Goal: Find specific fact: Find contact information

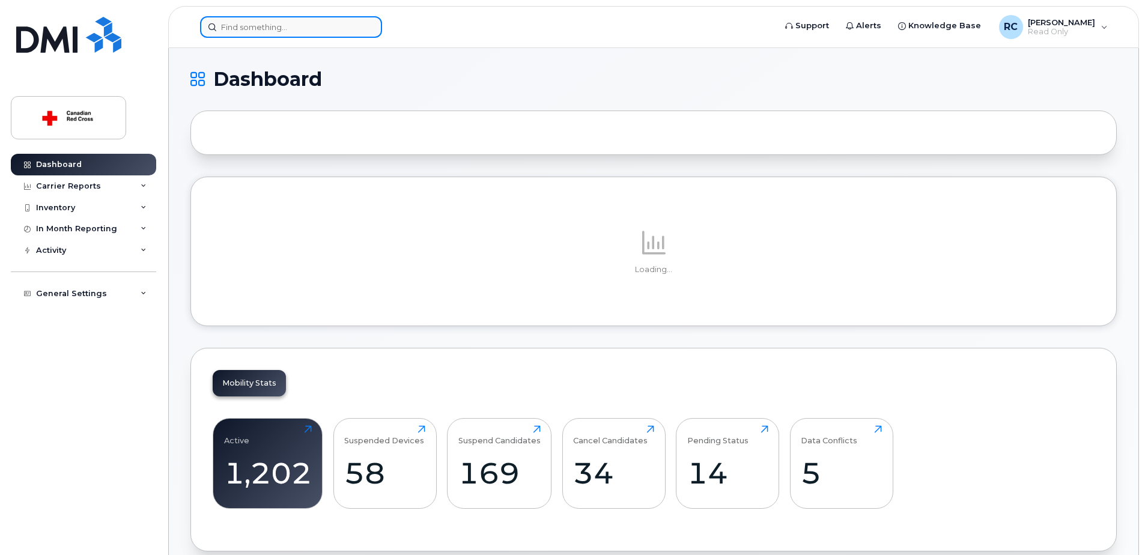
click at [312, 23] on input at bounding box center [291, 27] width 182 height 22
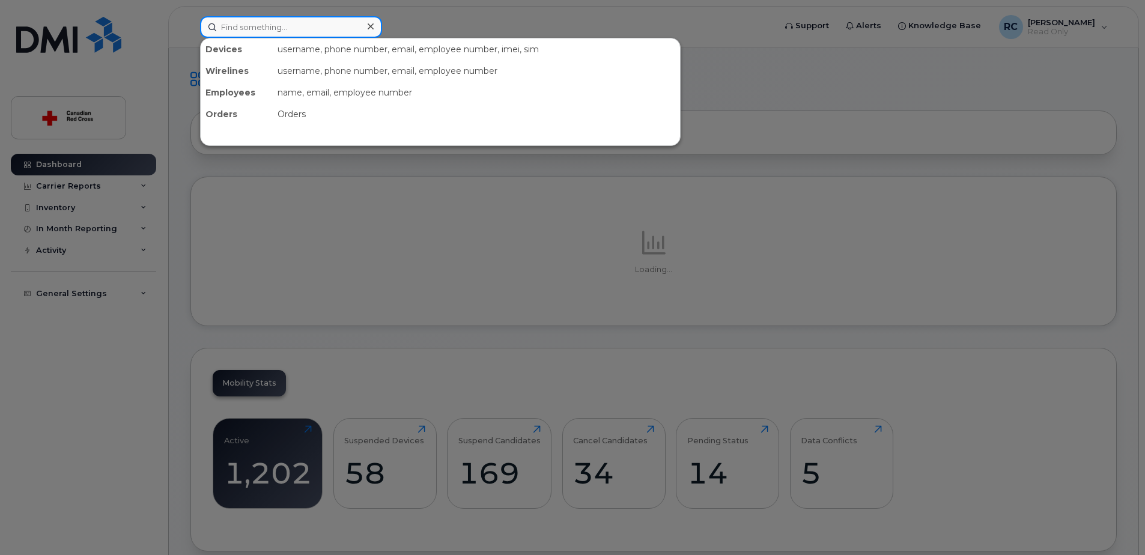
paste input "Ashley Peeling"
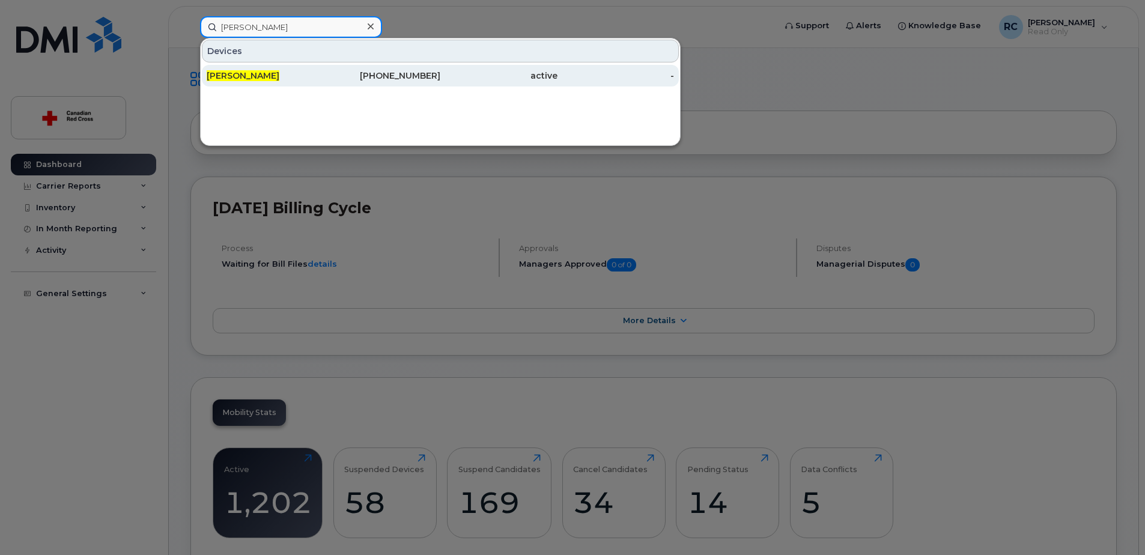
type input "Ashley Peeling"
click at [237, 73] on span "Ashley Peeling" at bounding box center [243, 75] width 73 height 11
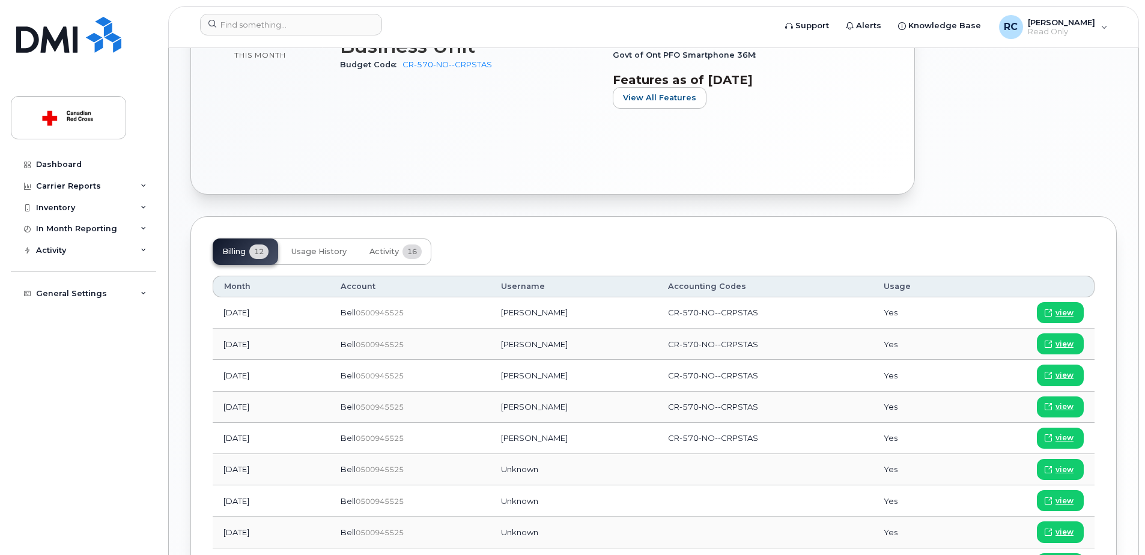
scroll to position [541, 0]
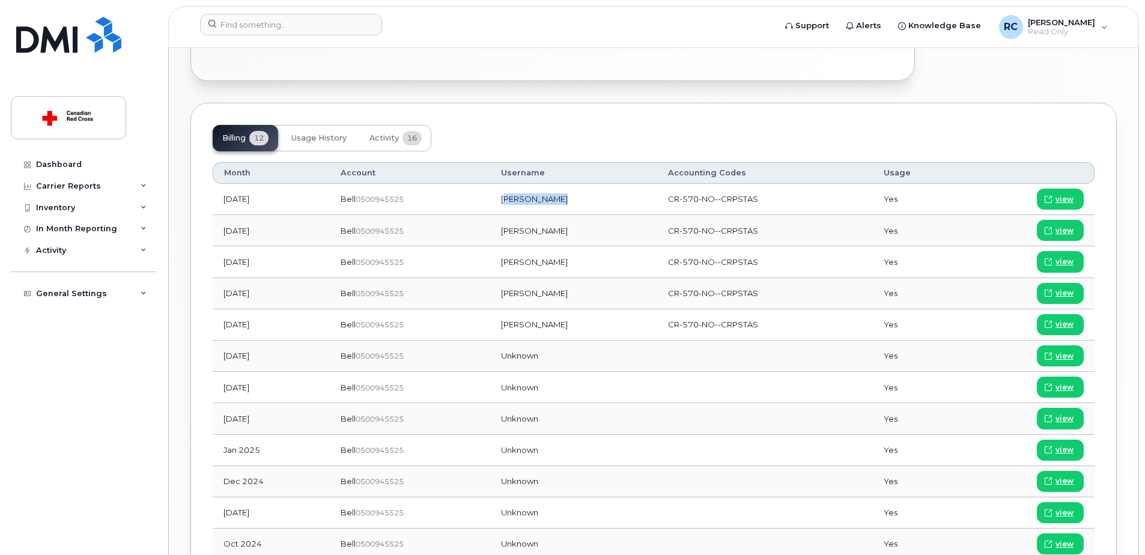
drag, startPoint x: 516, startPoint y: 199, endPoint x: 565, endPoint y: 199, distance: 49.3
click at [565, 199] on td "Ashley Peeling" at bounding box center [573, 199] width 167 height 31
drag, startPoint x: 564, startPoint y: 199, endPoint x: 529, endPoint y: 201, distance: 34.9
click at [529, 201] on td "Ashley Peeling" at bounding box center [573, 199] width 167 height 31
drag, startPoint x: 513, startPoint y: 200, endPoint x: 572, endPoint y: 201, distance: 58.9
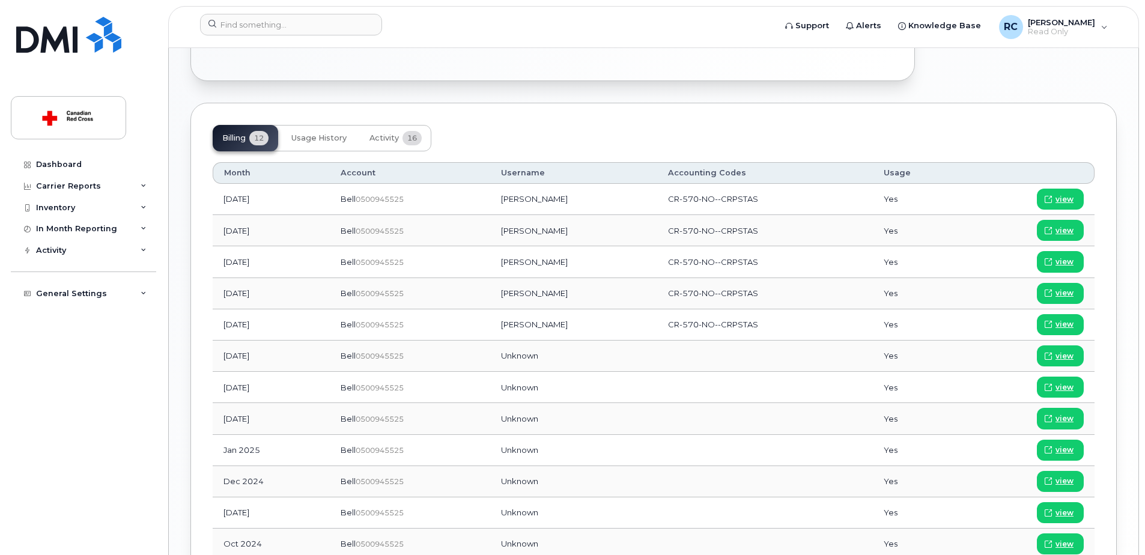
click at [572, 201] on td "Ashley Peeling" at bounding box center [573, 199] width 167 height 31
drag, startPoint x: 572, startPoint y: 201, endPoint x: 562, endPoint y: 230, distance: 30.4
click at [562, 230] on td "Ashley Peeling" at bounding box center [573, 230] width 167 height 31
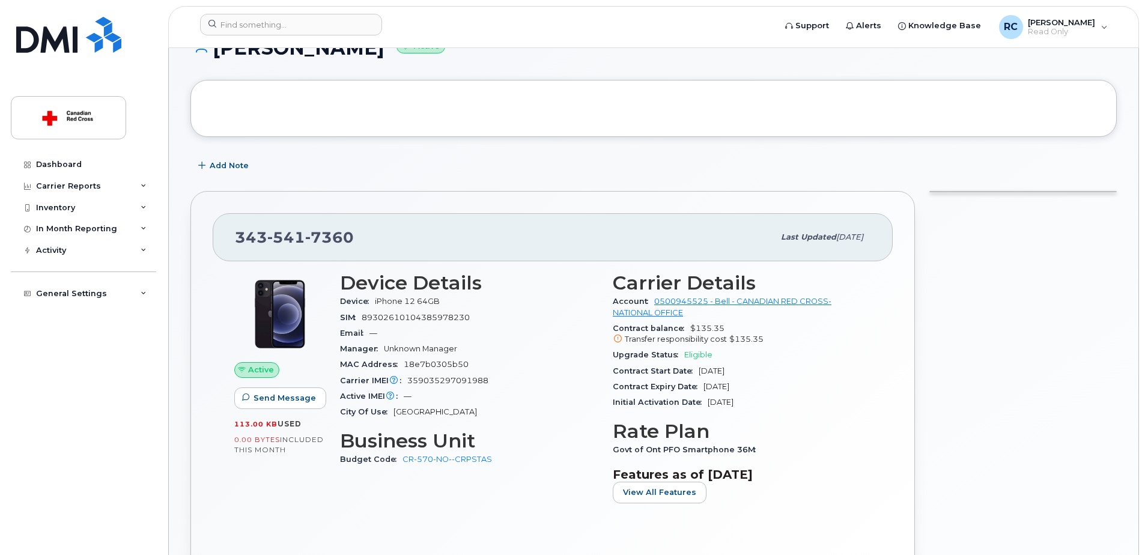
scroll to position [0, 0]
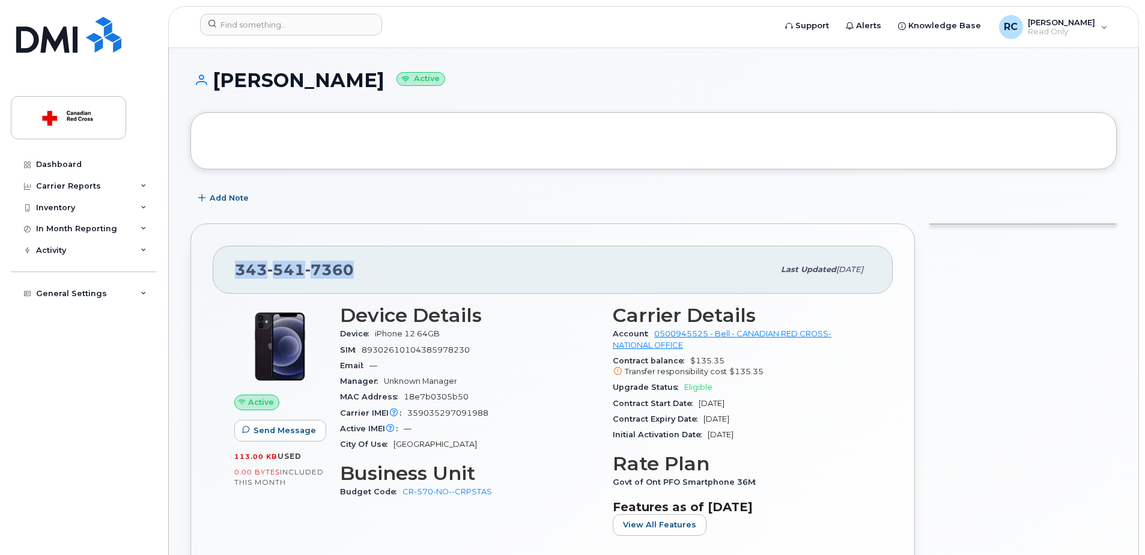
drag, startPoint x: 351, startPoint y: 267, endPoint x: 230, endPoint y: 269, distance: 120.8
click at [230, 269] on div "343 541 7360 Last updated Sep 03, 2025" at bounding box center [553, 270] width 680 height 48
copy span "343 541 7360"
click at [430, 151] on div at bounding box center [653, 140] width 927 height 57
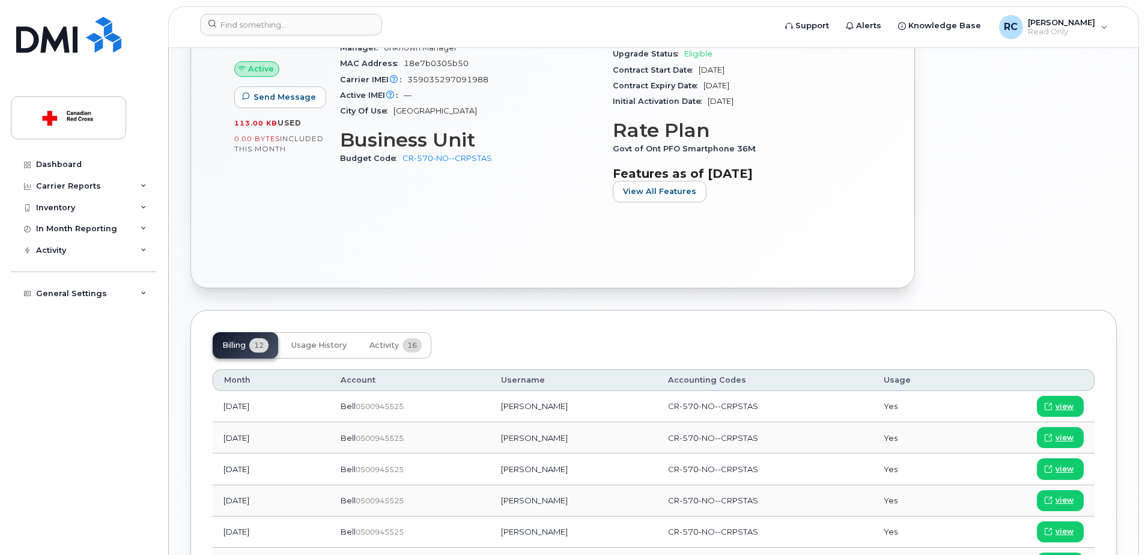
scroll to position [300, 0]
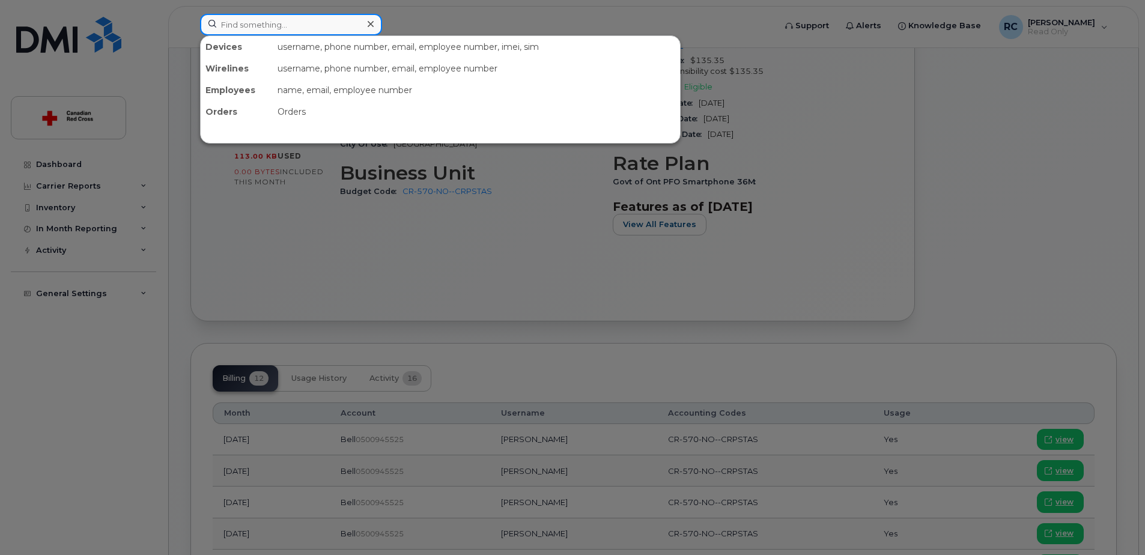
click at [305, 22] on input at bounding box center [291, 25] width 182 height 22
paste input "Holly Ivanko"
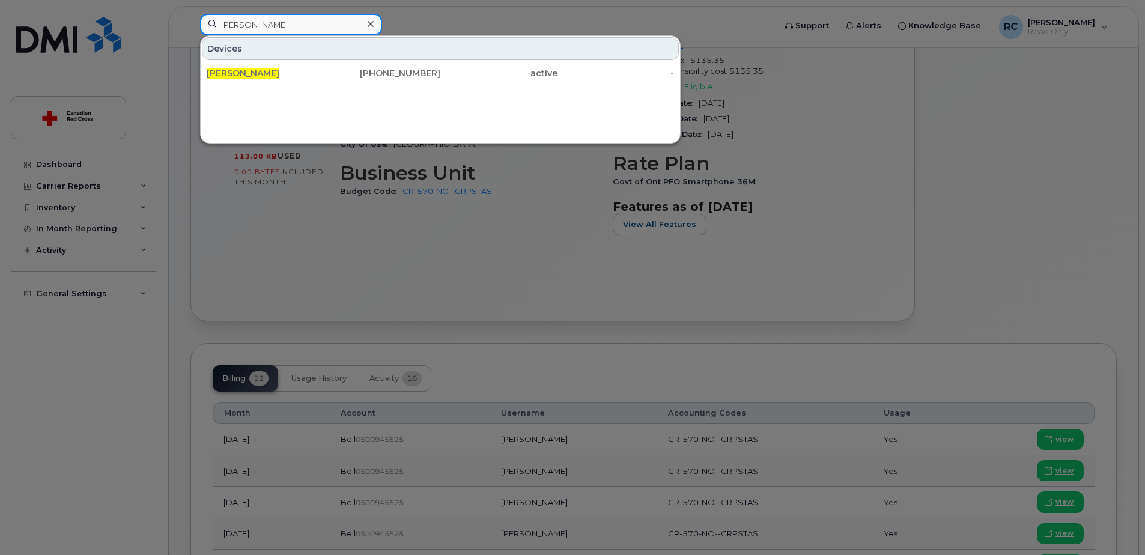
type input "Holly Ivanko"
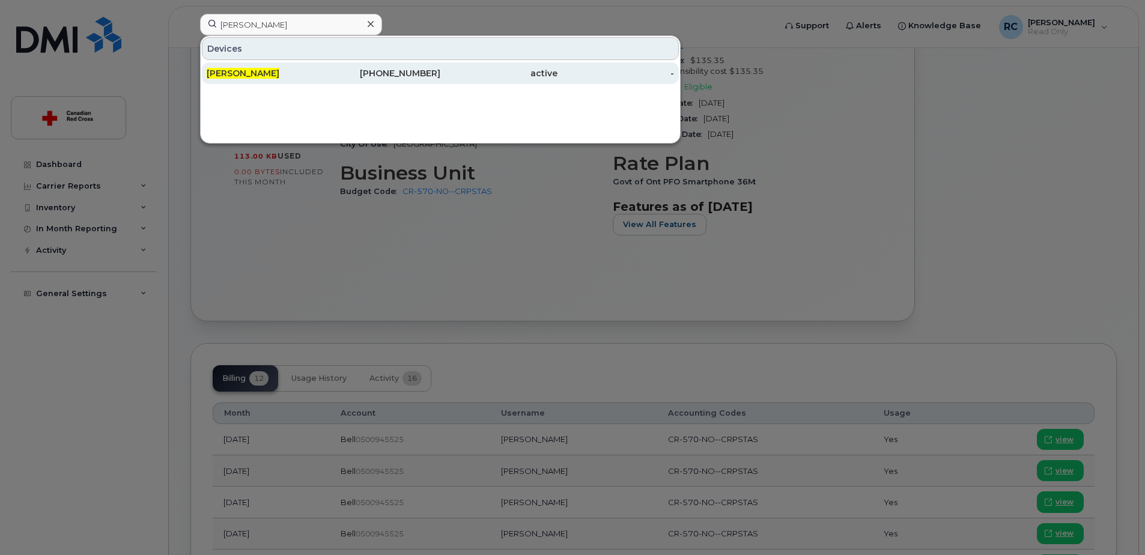
click at [249, 73] on span "Holly Ivanko" at bounding box center [243, 73] width 73 height 11
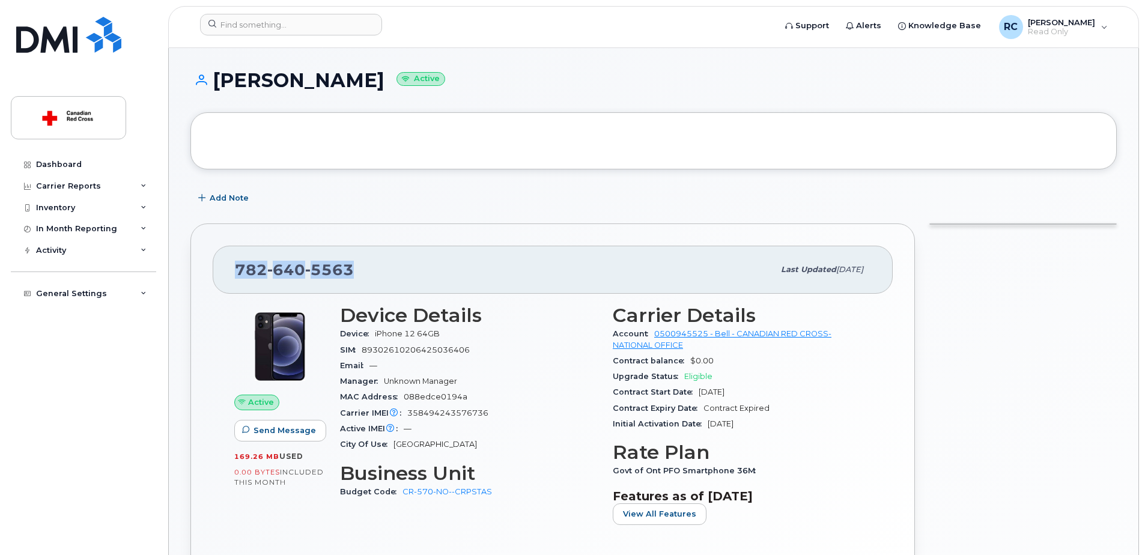
drag, startPoint x: 357, startPoint y: 271, endPoint x: 220, endPoint y: 272, distance: 137.0
click at [220, 272] on div "782 640 5563 Last updated May 22, 2025" at bounding box center [553, 270] width 680 height 48
copy span "782 640 5563"
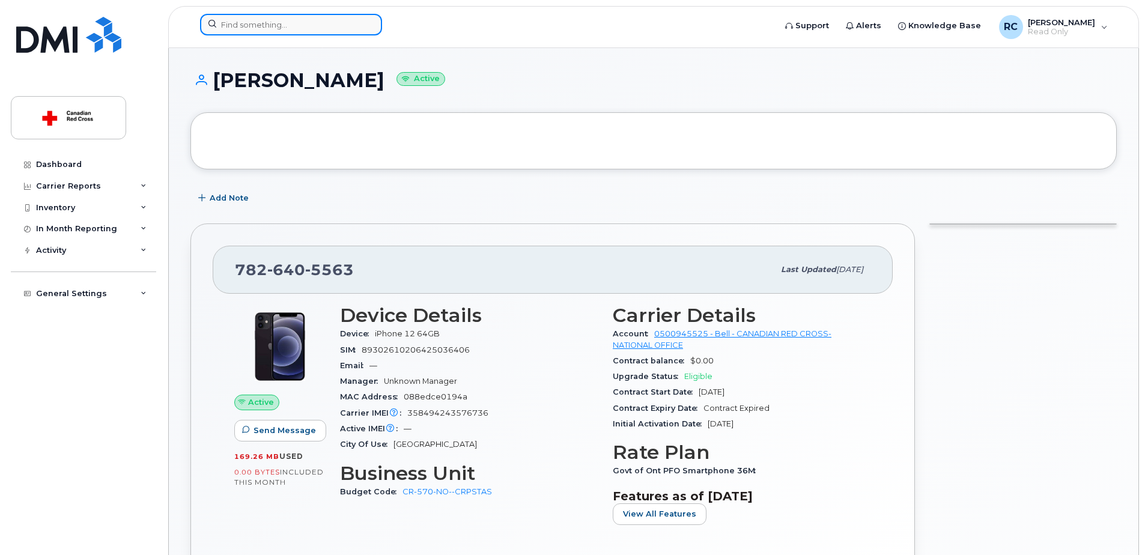
click at [312, 25] on input at bounding box center [291, 25] width 182 height 22
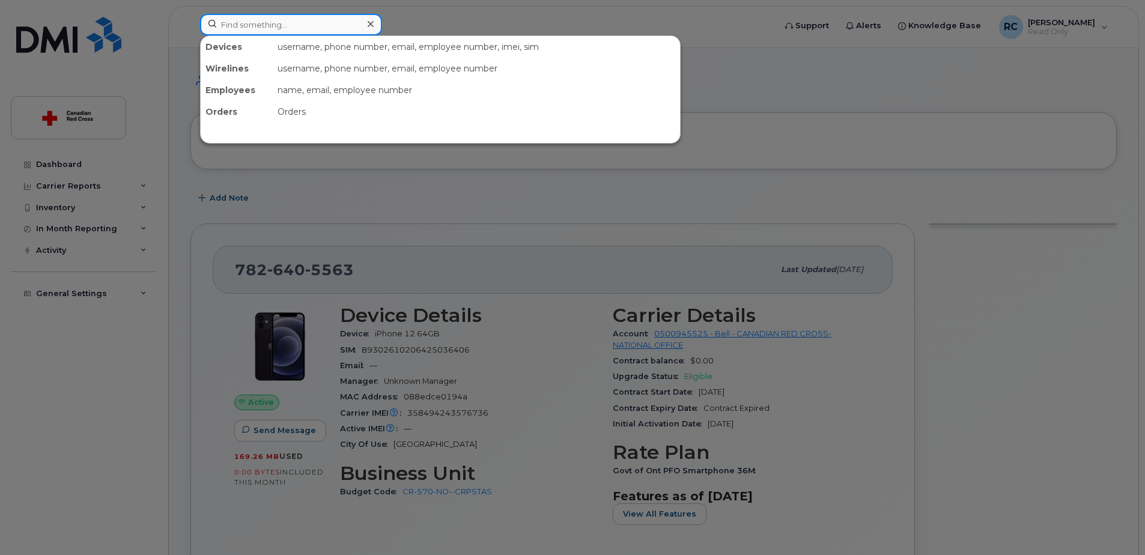
paste input "Melissa Aitken"
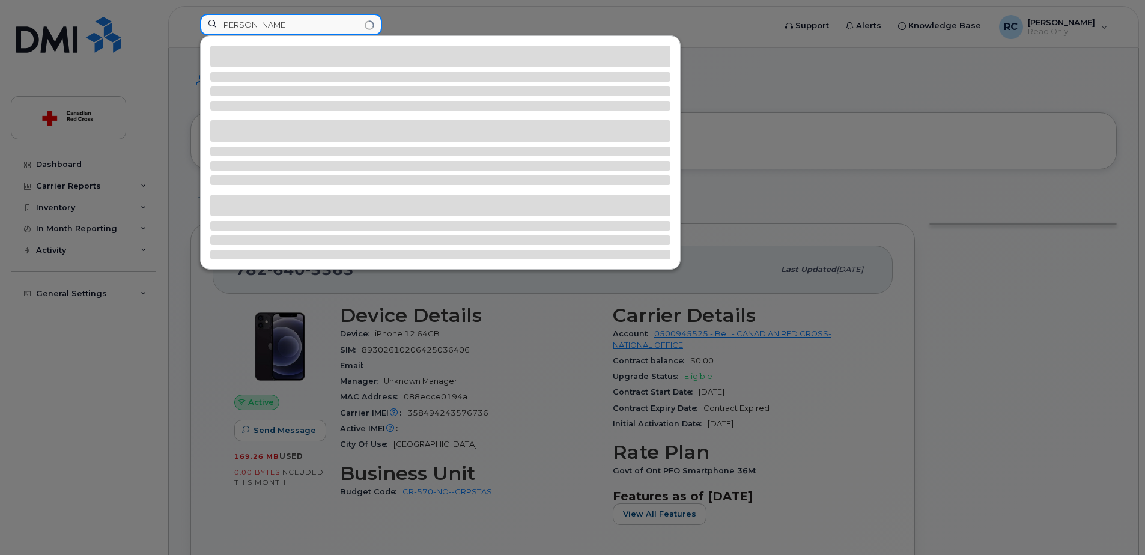
type input "Melissa Aitken"
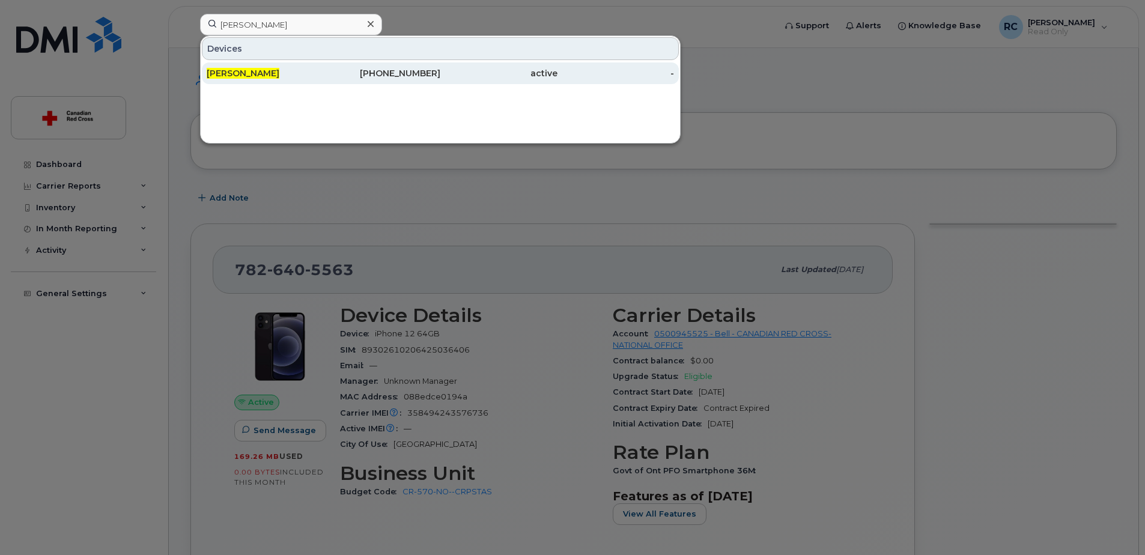
click at [266, 68] on div "Melissa Aitken" at bounding box center [265, 73] width 117 height 12
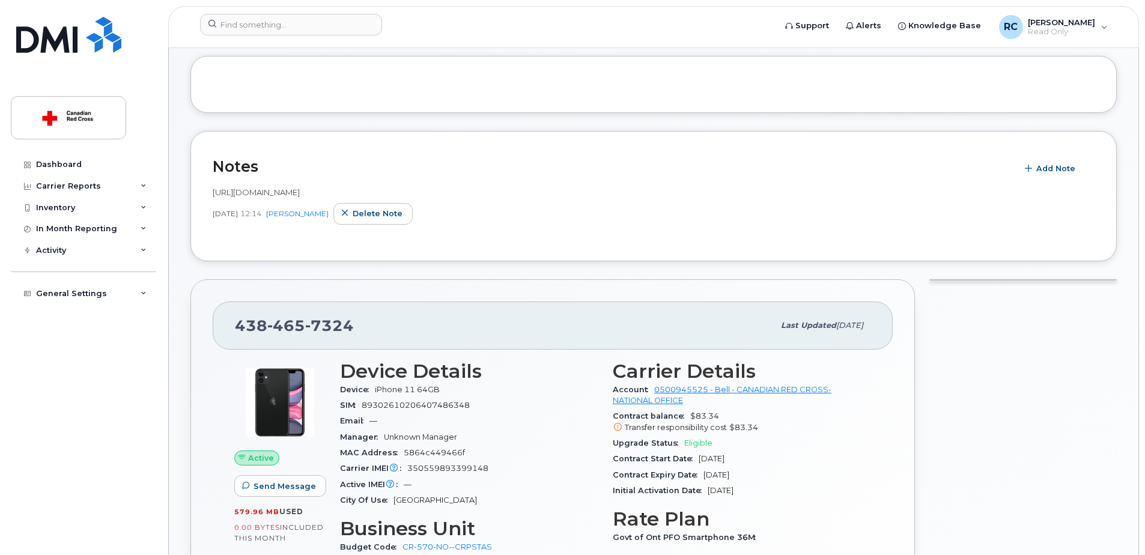
scroll to position [120, 0]
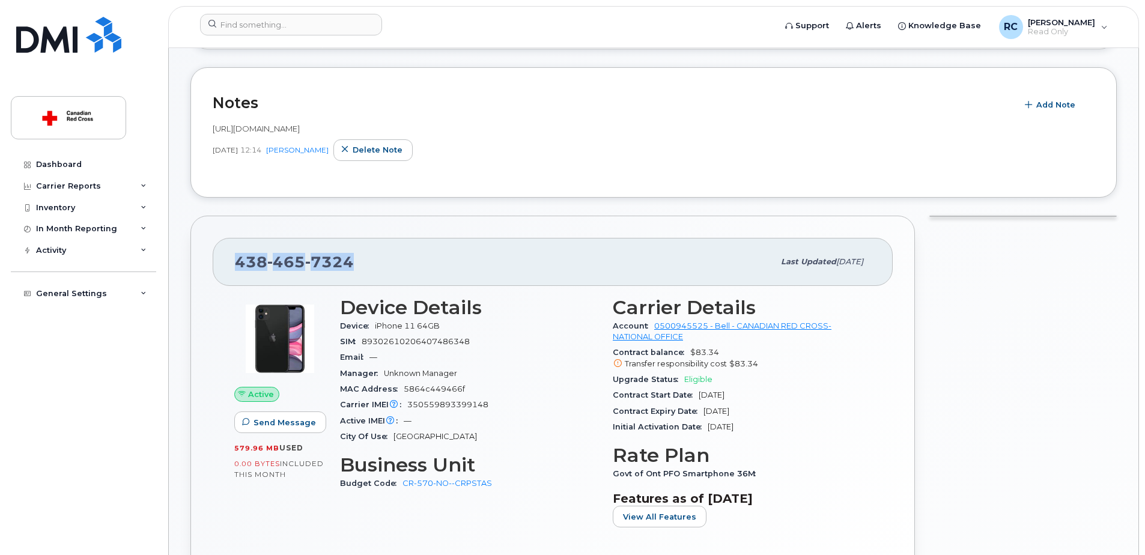
drag, startPoint x: 379, startPoint y: 269, endPoint x: 239, endPoint y: 266, distance: 140.6
click at [239, 266] on div "438 465 7324" at bounding box center [504, 261] width 539 height 25
copy span "438 465 7324"
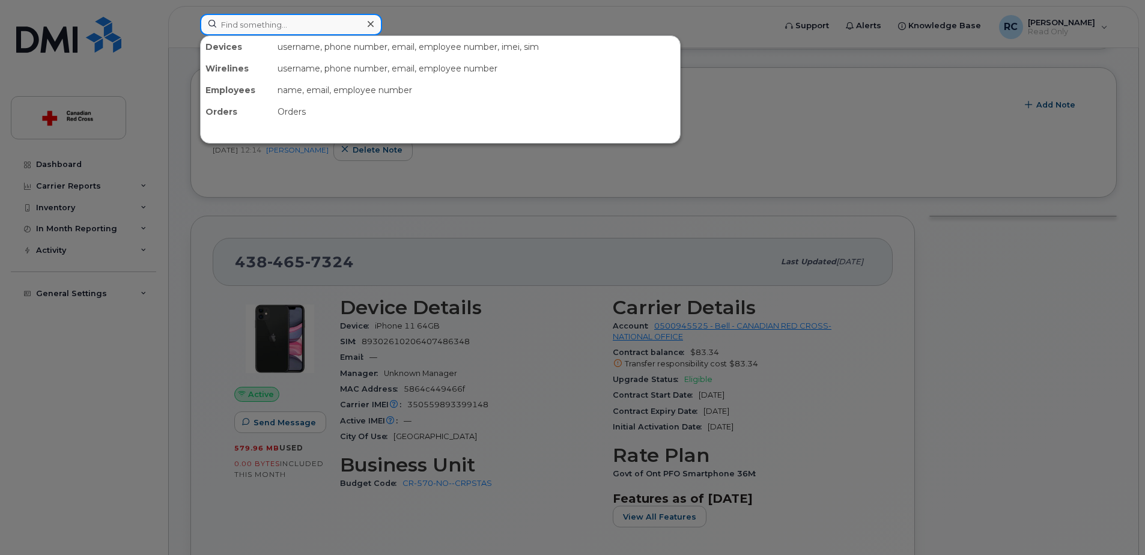
click at [310, 25] on input at bounding box center [291, 25] width 182 height 22
paste input "VICKY PELOQUIN"
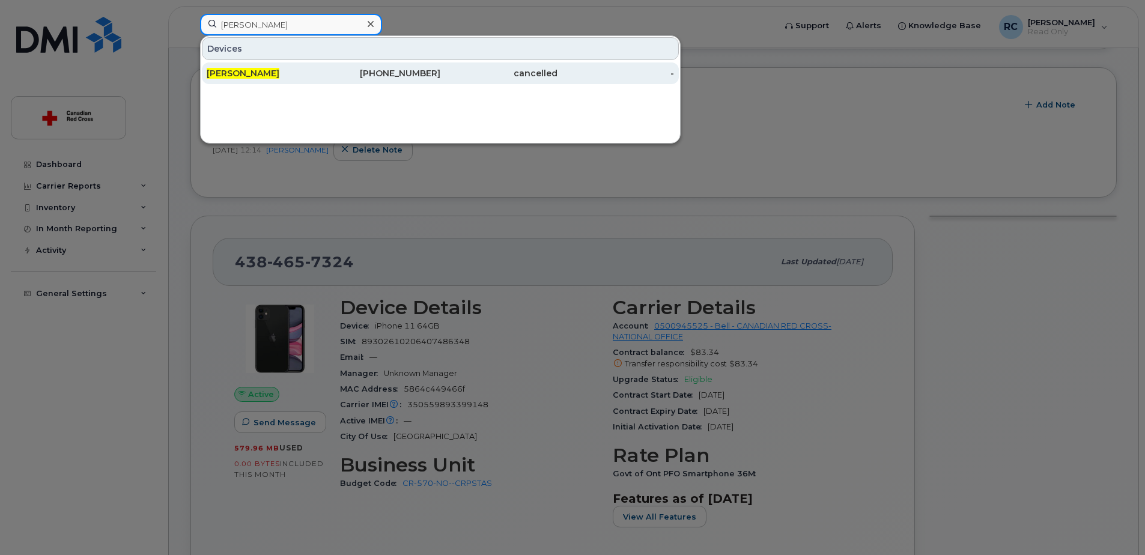
type input "VICKY PELOQUIN"
click at [249, 75] on span "Vicky Peloquin" at bounding box center [243, 73] width 73 height 11
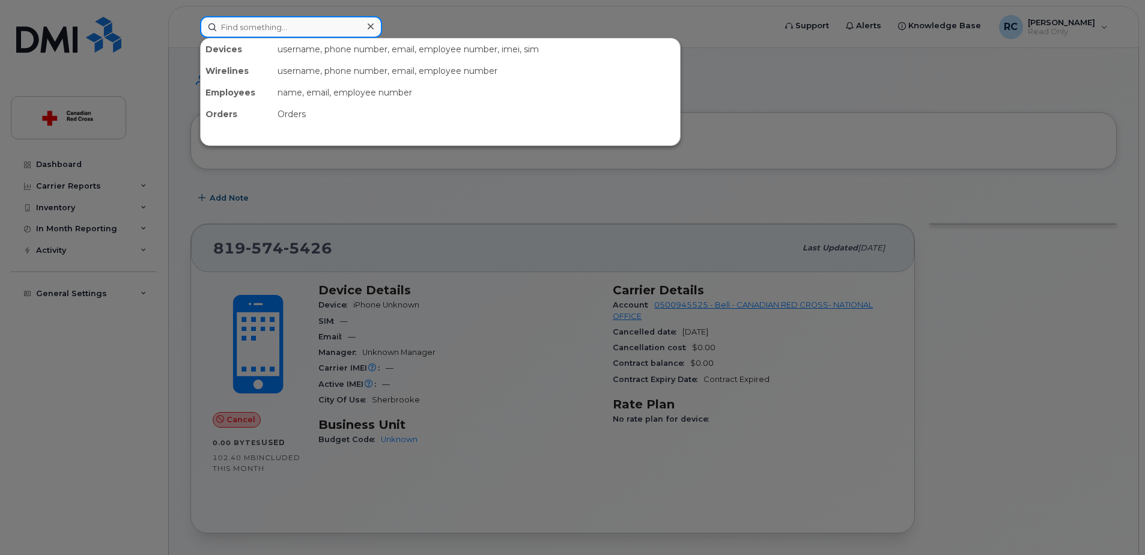
click at [282, 28] on input at bounding box center [291, 27] width 182 height 22
paste input "[PERSON_NAME]"
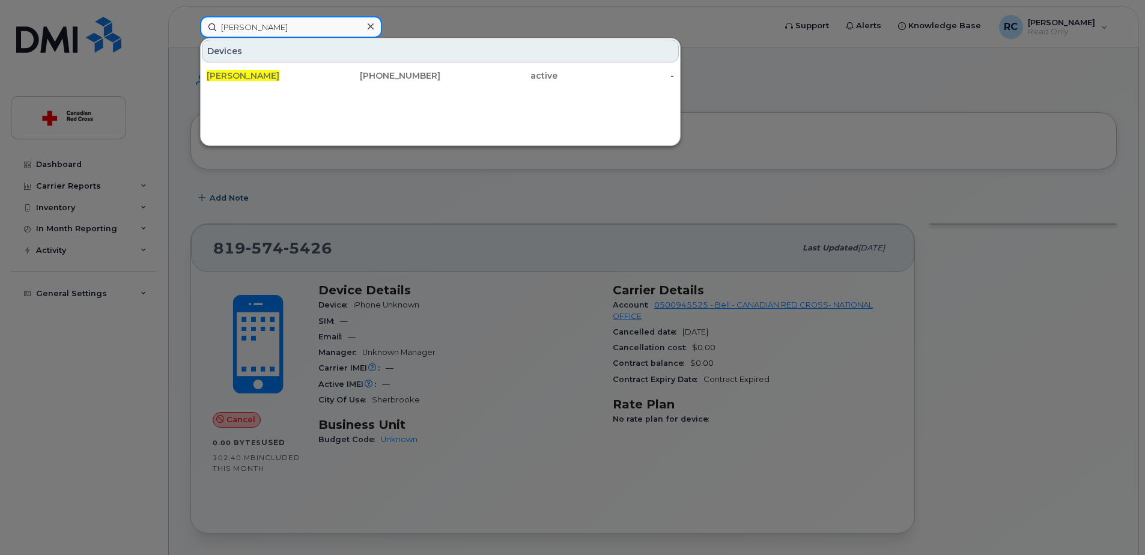
type input "[PERSON_NAME]"
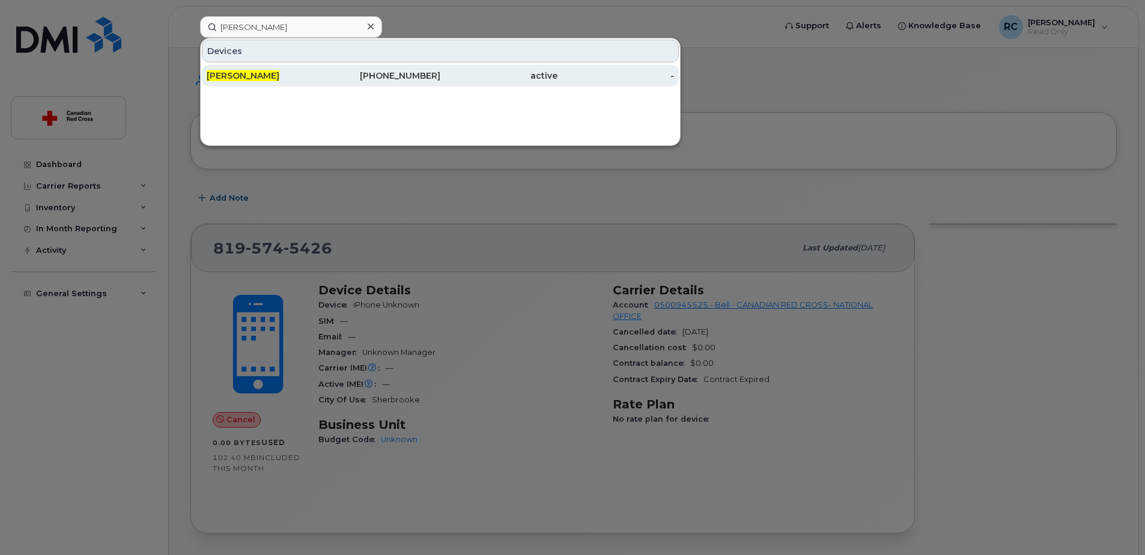
click at [210, 70] on div "[PERSON_NAME]" at bounding box center [265, 76] width 117 height 22
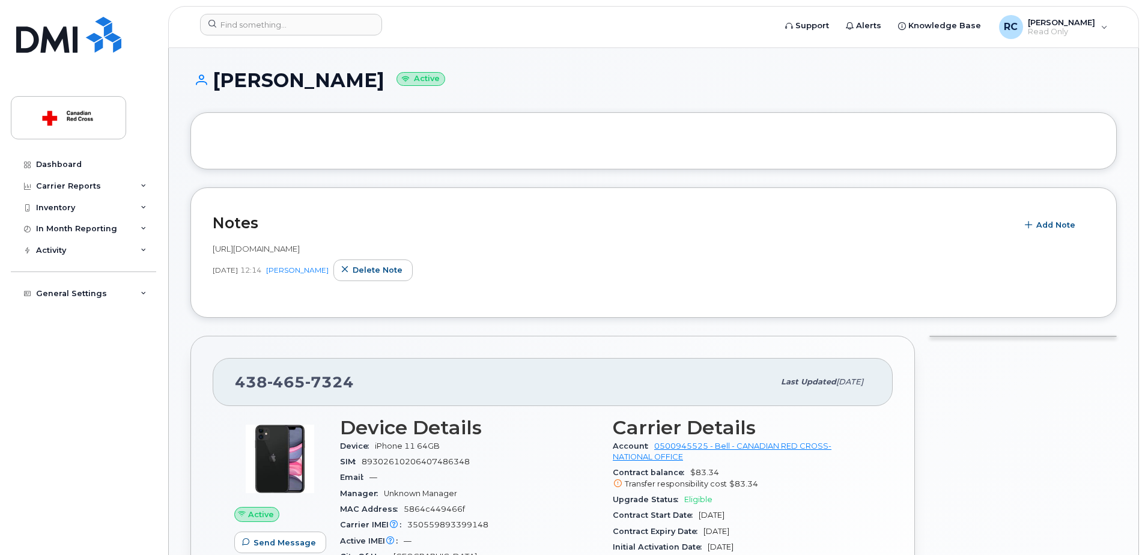
click at [555, 87] on h1 "[PERSON_NAME] Active" at bounding box center [653, 80] width 927 height 21
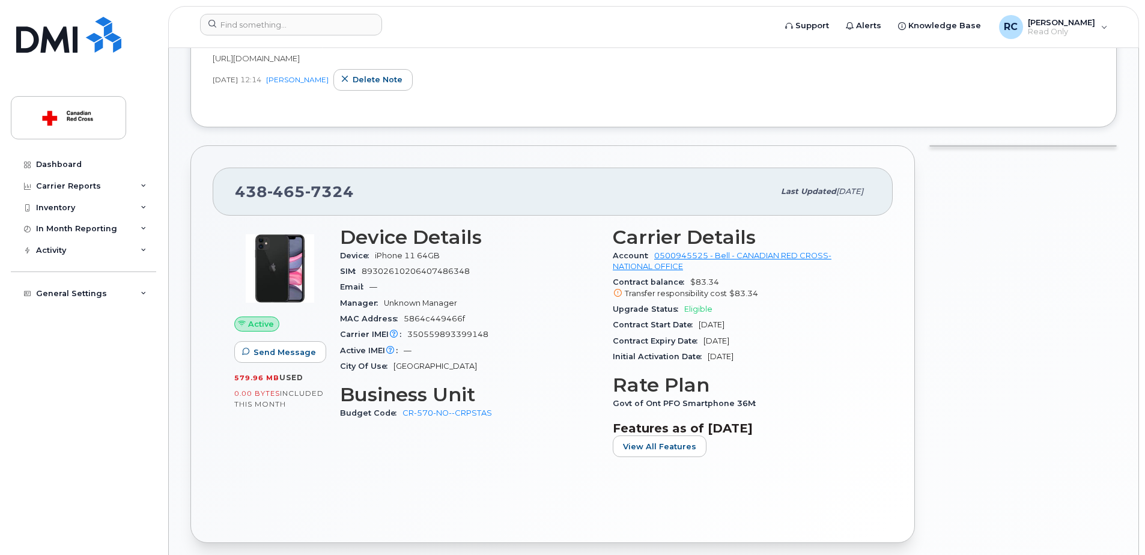
scroll to position [240, 0]
